Goal: Transaction & Acquisition: Purchase product/service

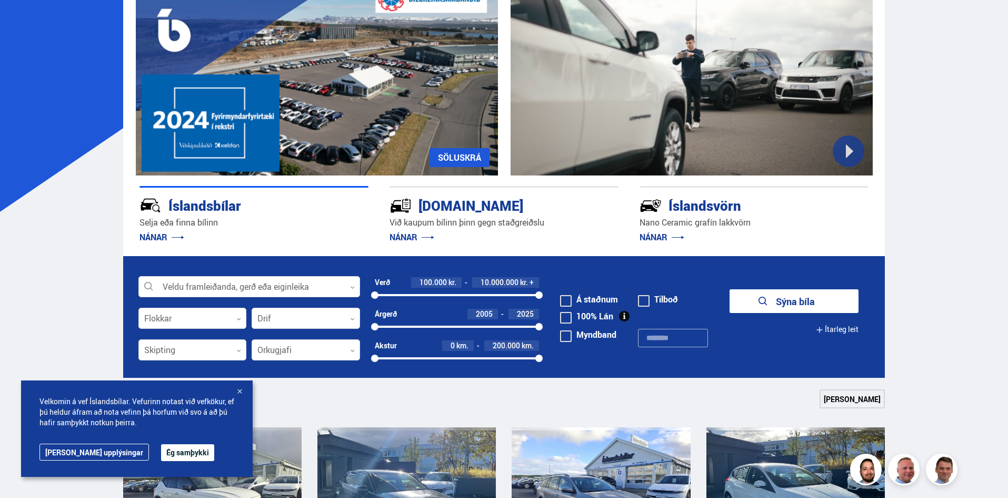
scroll to position [105, 0]
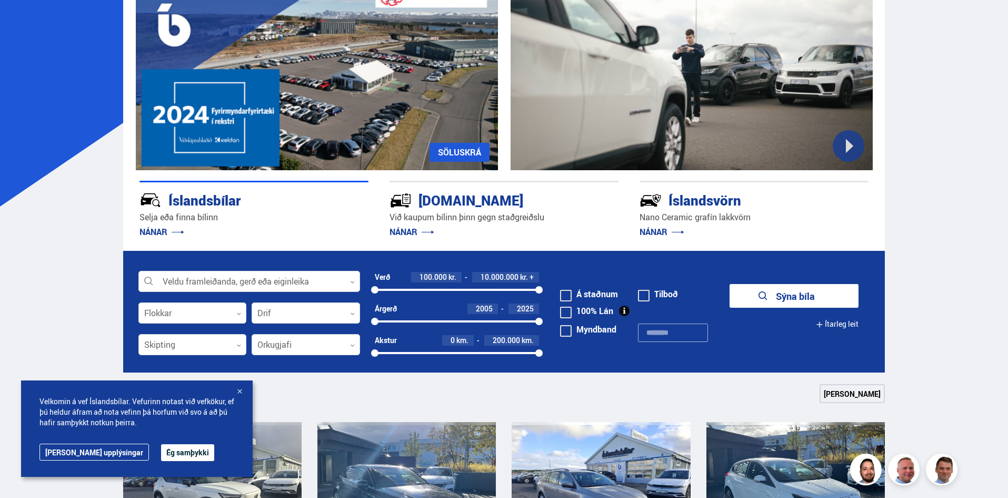
click at [240, 390] on div at bounding box center [239, 391] width 11 height 11
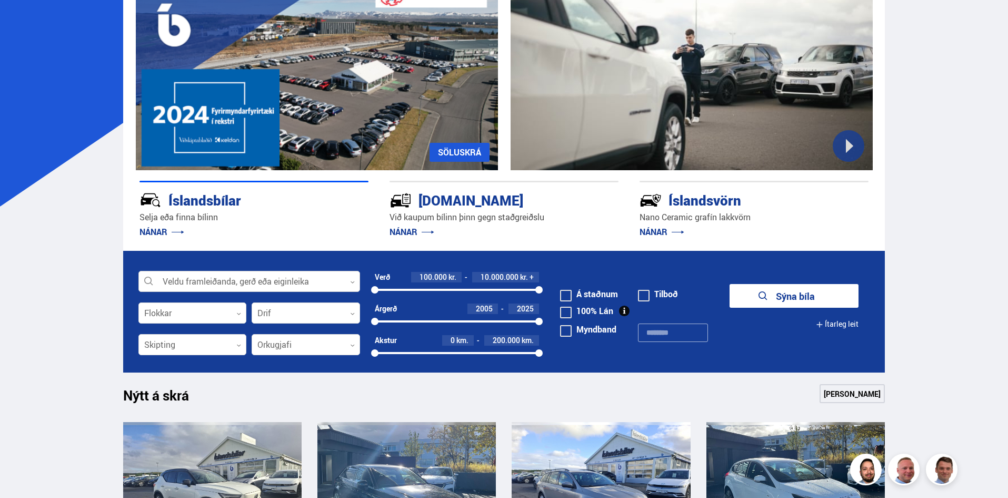
click at [271, 279] on div at bounding box center [249, 281] width 222 height 21
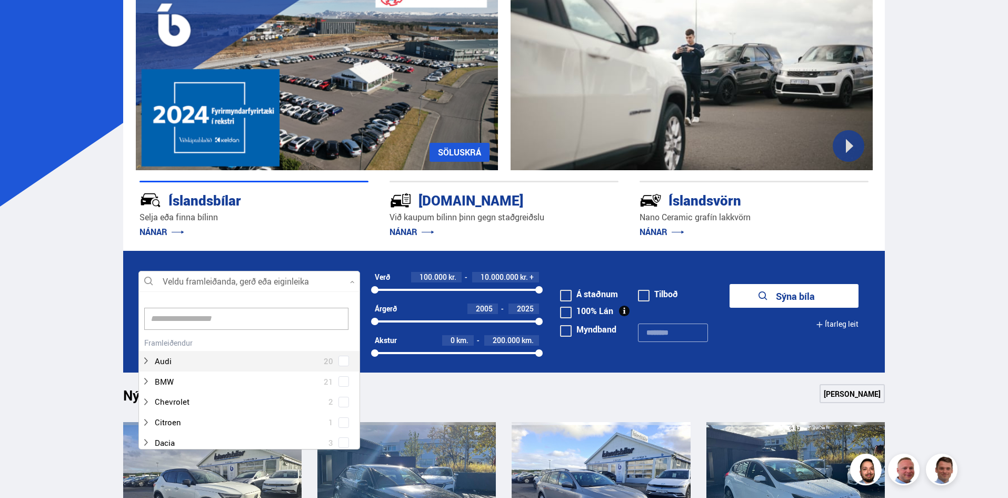
scroll to position [157, 219]
click at [195, 379] on div at bounding box center [239, 381] width 194 height 15
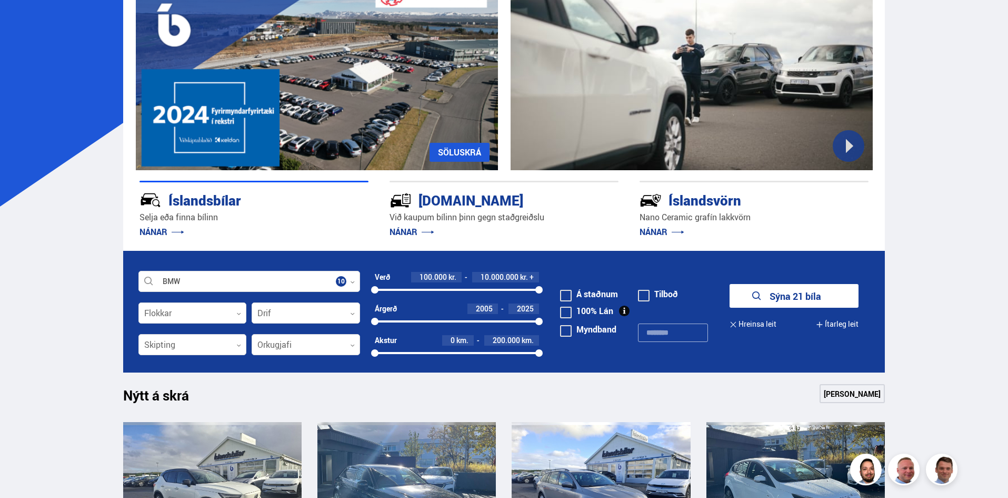
click at [809, 299] on button "Sýna 21 bíla" at bounding box center [794, 296] width 129 height 24
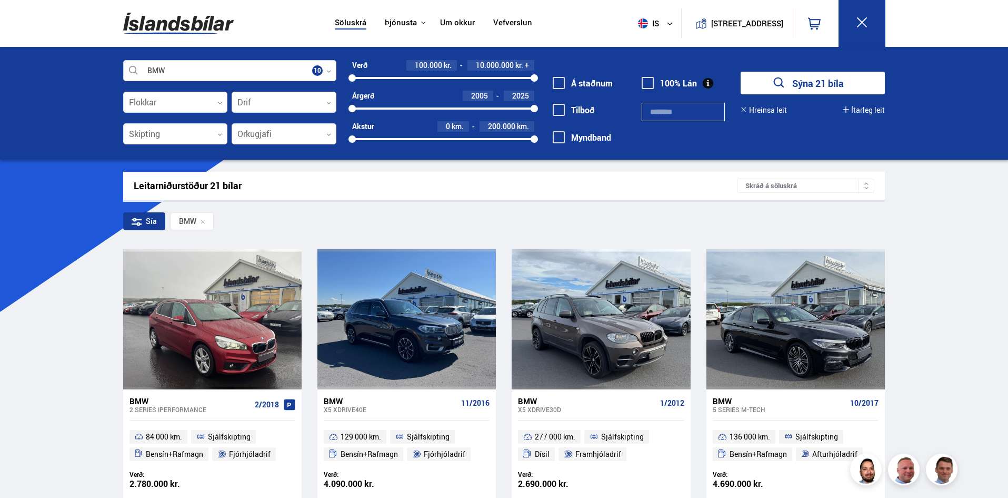
click at [330, 70] on icon at bounding box center [328, 71] width 5 height 5
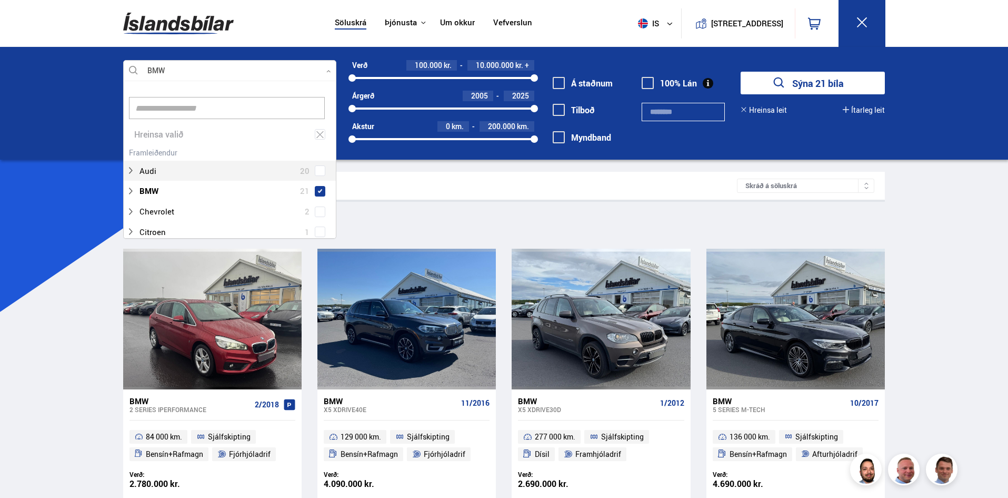
scroll to position [157, 210]
click at [319, 172] on span at bounding box center [320, 170] width 4 height 4
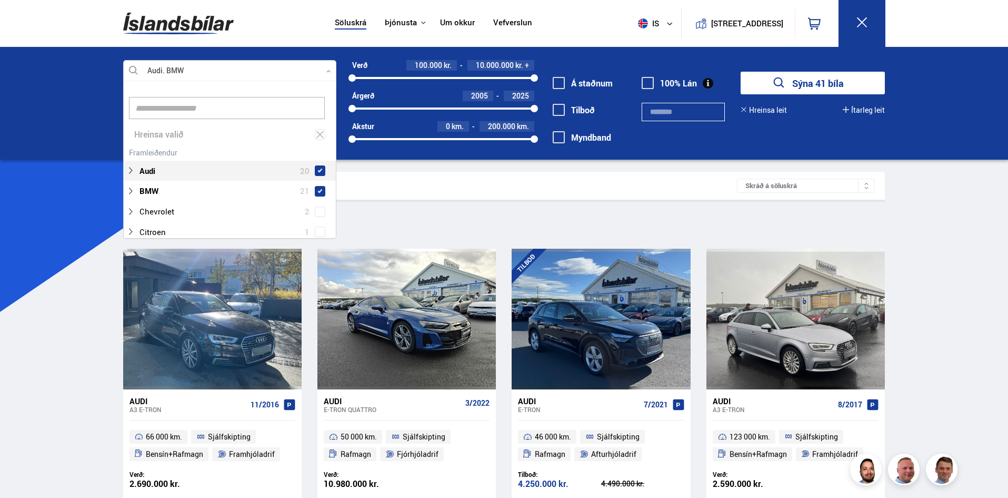
click at [407, 191] on div "Leitarniðurstöður 41 bílar" at bounding box center [436, 185] width 604 height 11
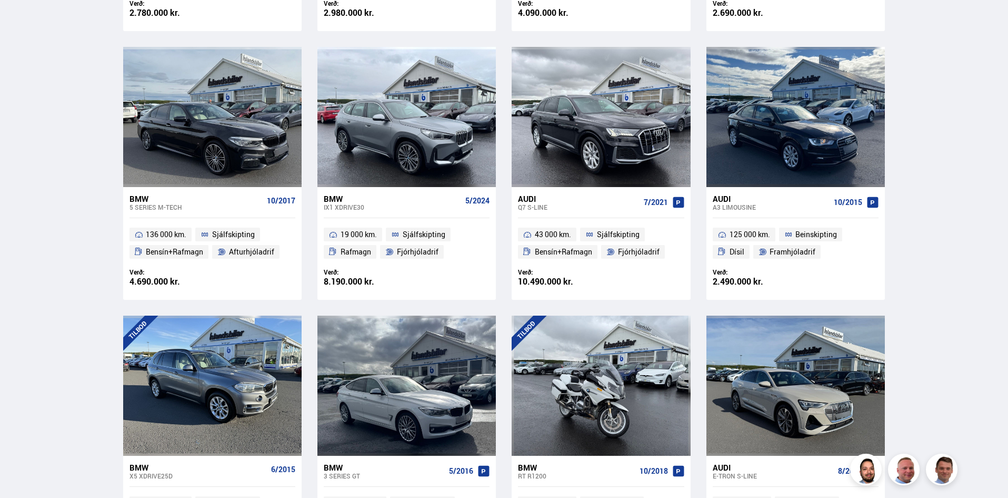
scroll to position [790, 0]
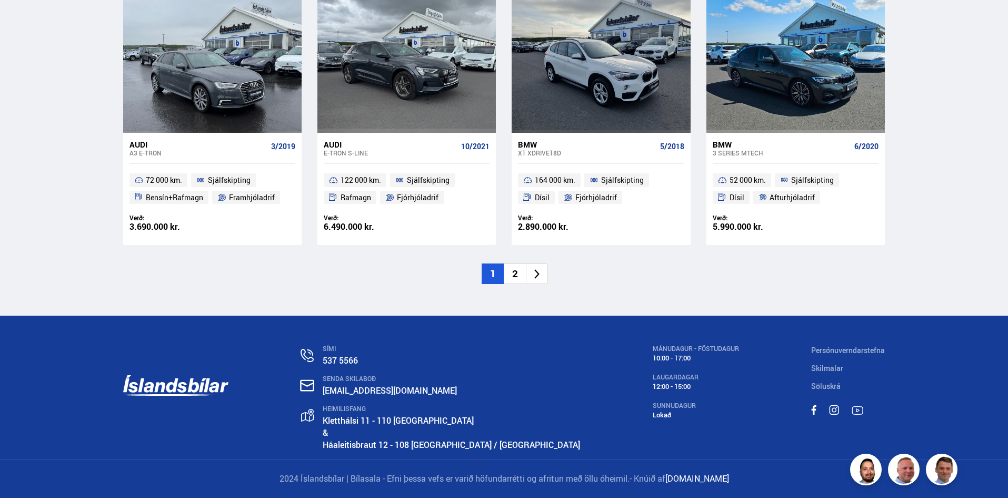
click at [521, 279] on li "2" at bounding box center [515, 273] width 22 height 21
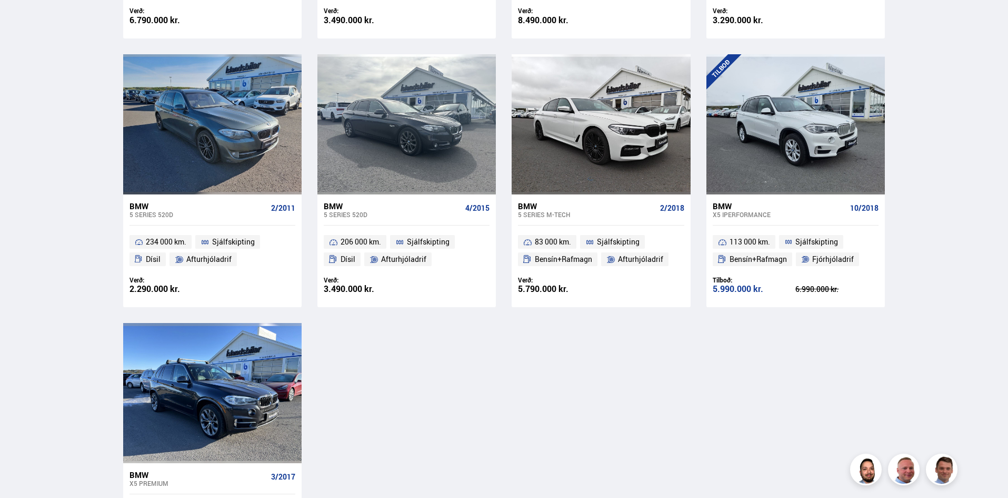
scroll to position [1106, 0]
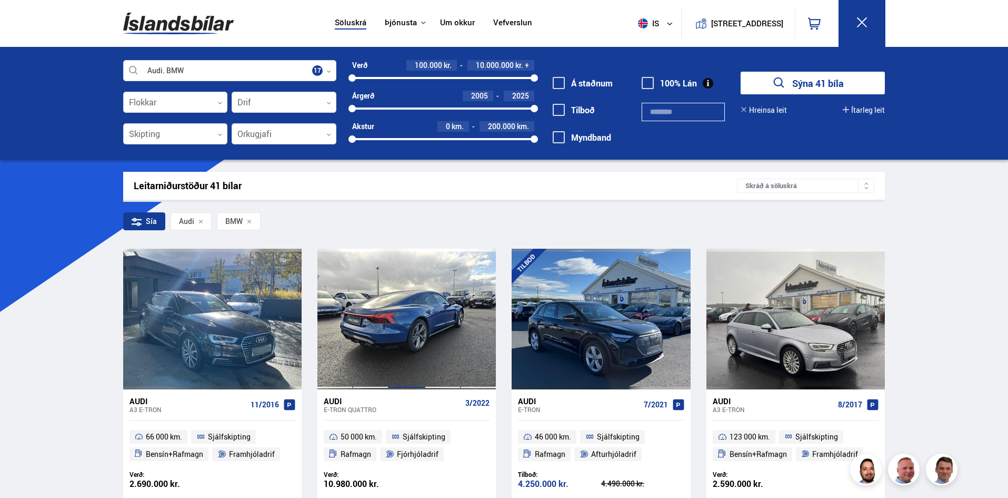
click at [393, 325] on div at bounding box center [407, 319] width 36 height 140
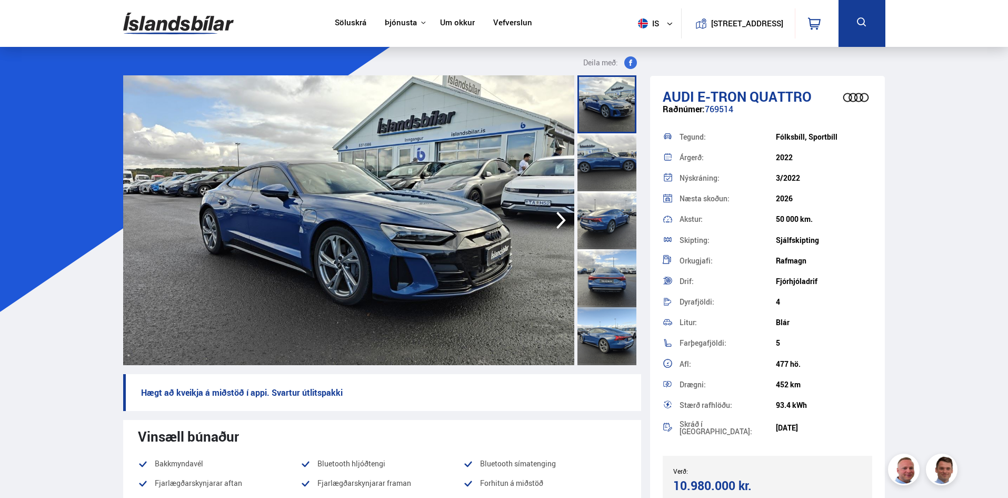
click at [599, 160] on div at bounding box center [607, 162] width 59 height 58
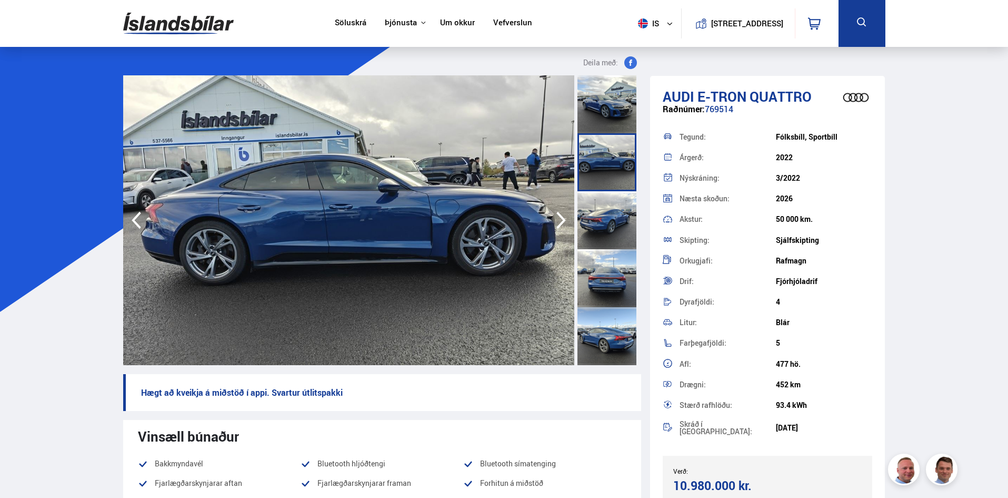
click at [610, 223] on div at bounding box center [607, 220] width 59 height 58
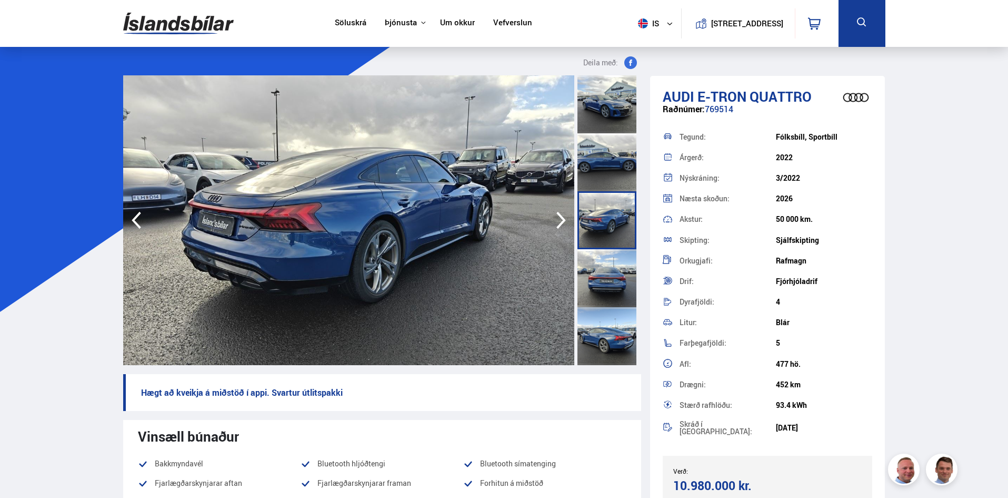
click at [622, 275] on div at bounding box center [607, 278] width 59 height 58
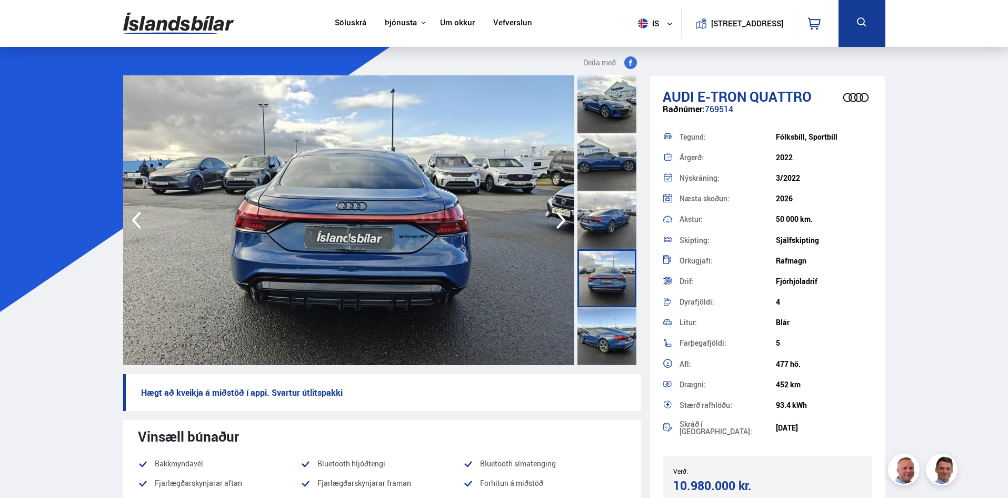
click at [599, 327] on div at bounding box center [607, 336] width 59 height 58
